Goal: Find specific page/section: Find specific page/section

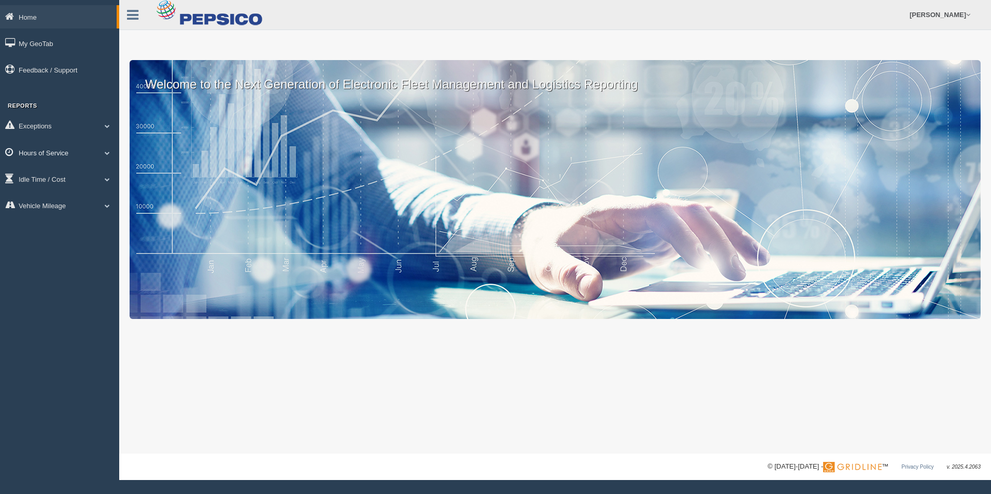
click at [79, 151] on link "Hours of Service" at bounding box center [59, 152] width 119 height 23
click at [75, 174] on link "HOS Explanation Reports" at bounding box center [68, 176] width 98 height 19
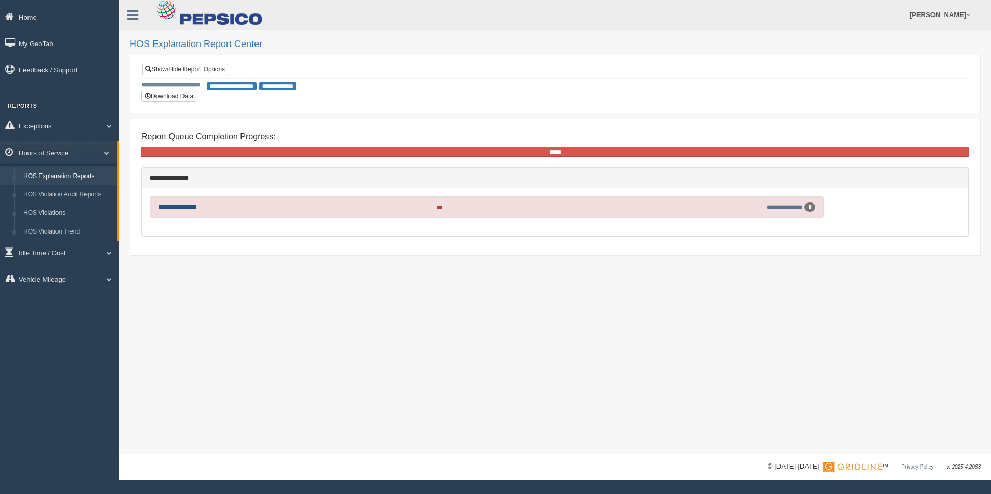
click at [176, 208] on link "**********" at bounding box center [177, 207] width 39 height 7
